Goal: Transaction & Acquisition: Purchase product/service

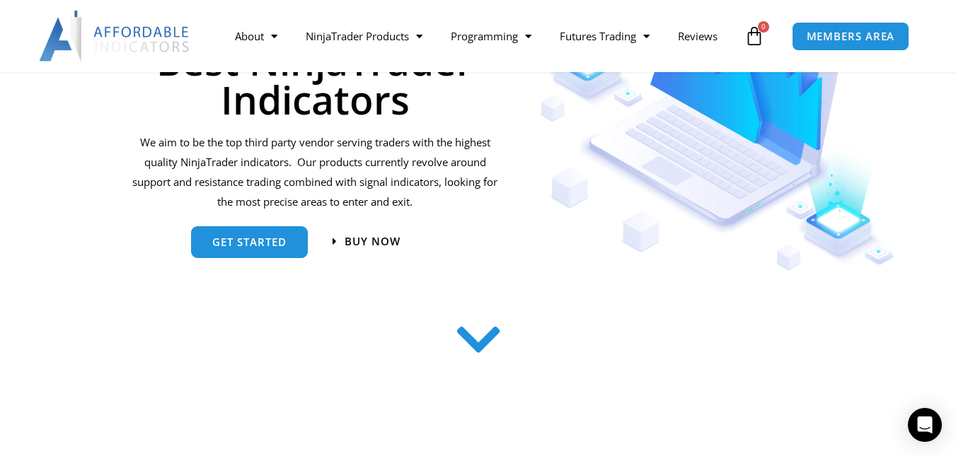
scroll to position [226, 0]
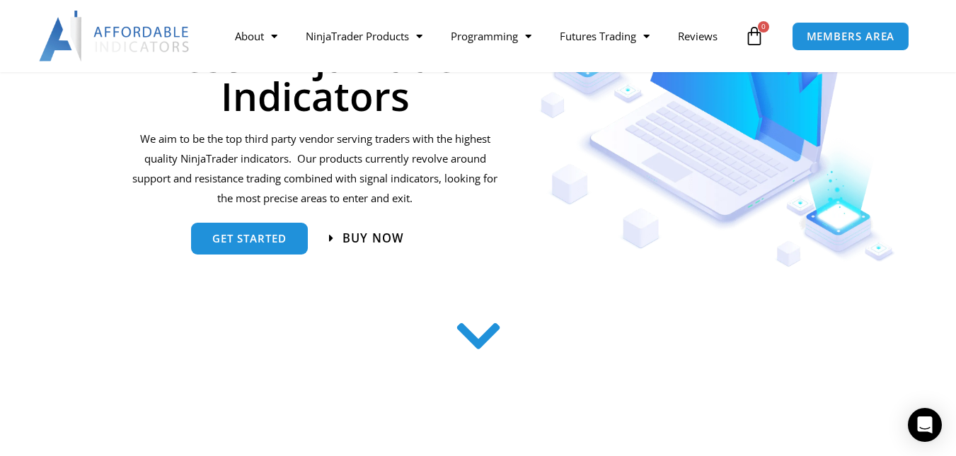
click at [376, 236] on span "Buy now" at bounding box center [373, 239] width 62 height 12
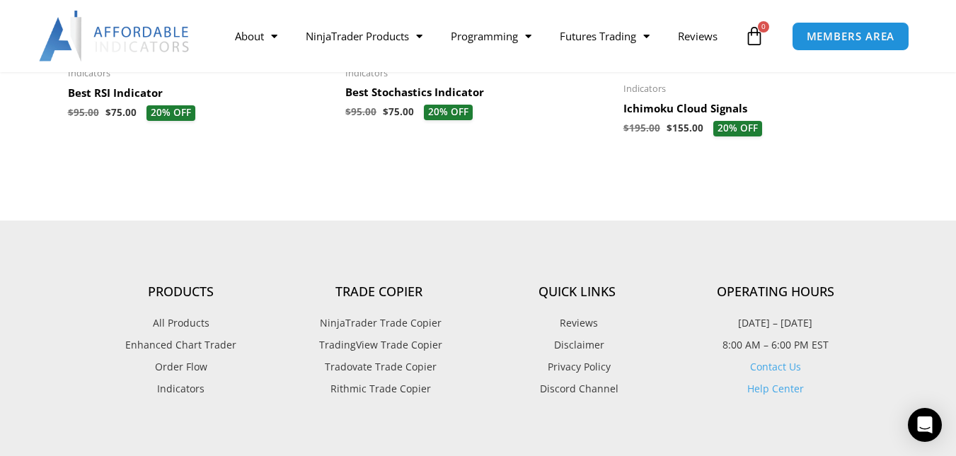
scroll to position [1811, 0]
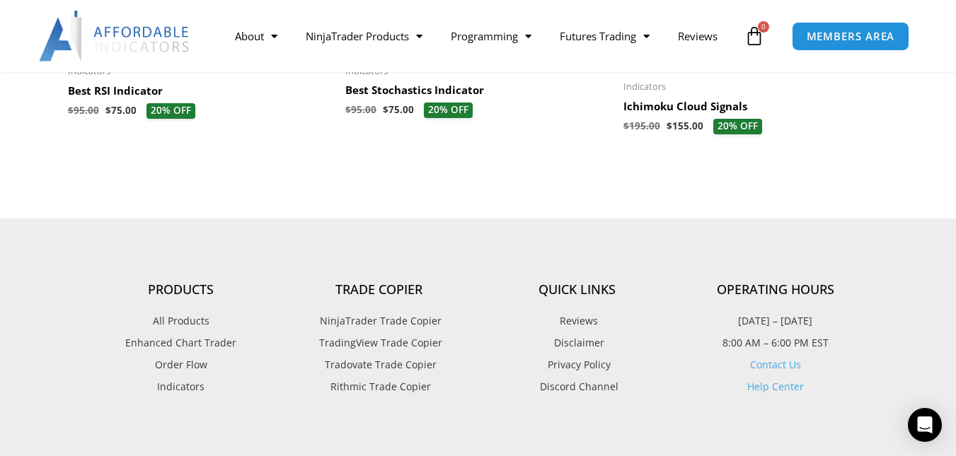
click at [381, 328] on span "NinjaTrader Trade Copier" at bounding box center [378, 321] width 125 height 18
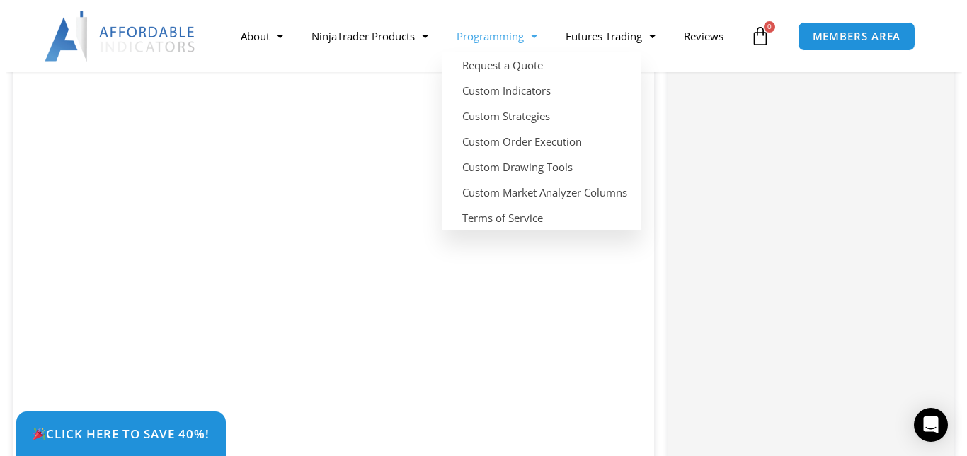
scroll to position [2022, 0]
